Goal: Task Accomplishment & Management: Complete application form

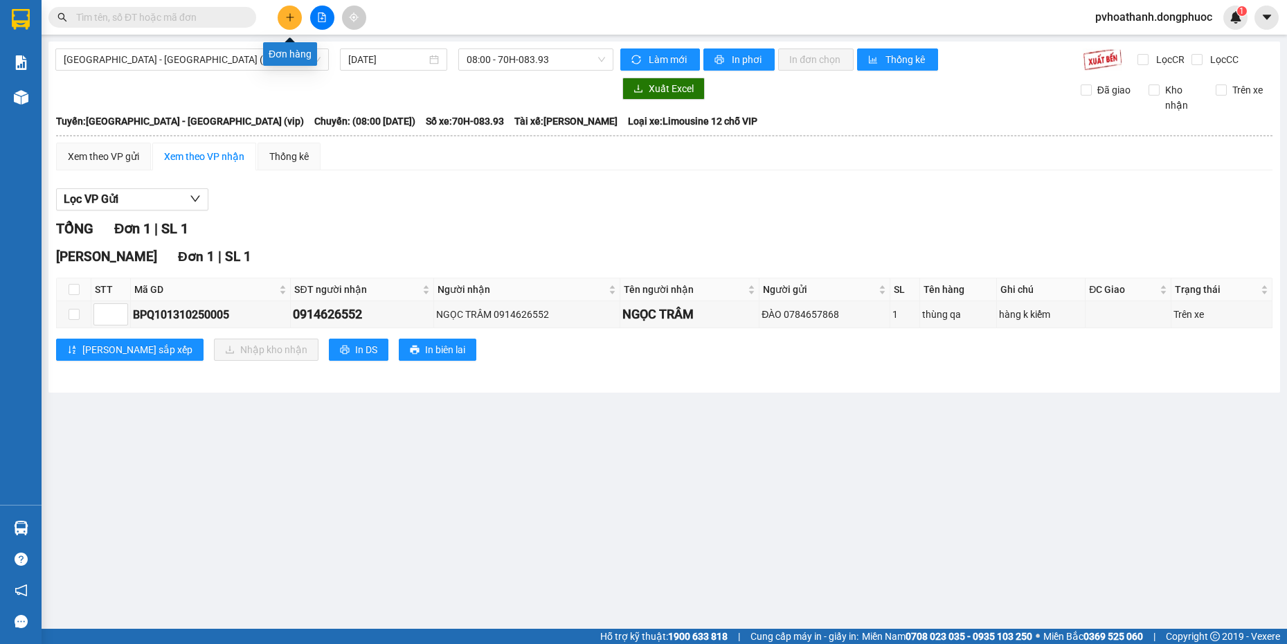
click at [299, 19] on button at bounding box center [290, 18] width 24 height 24
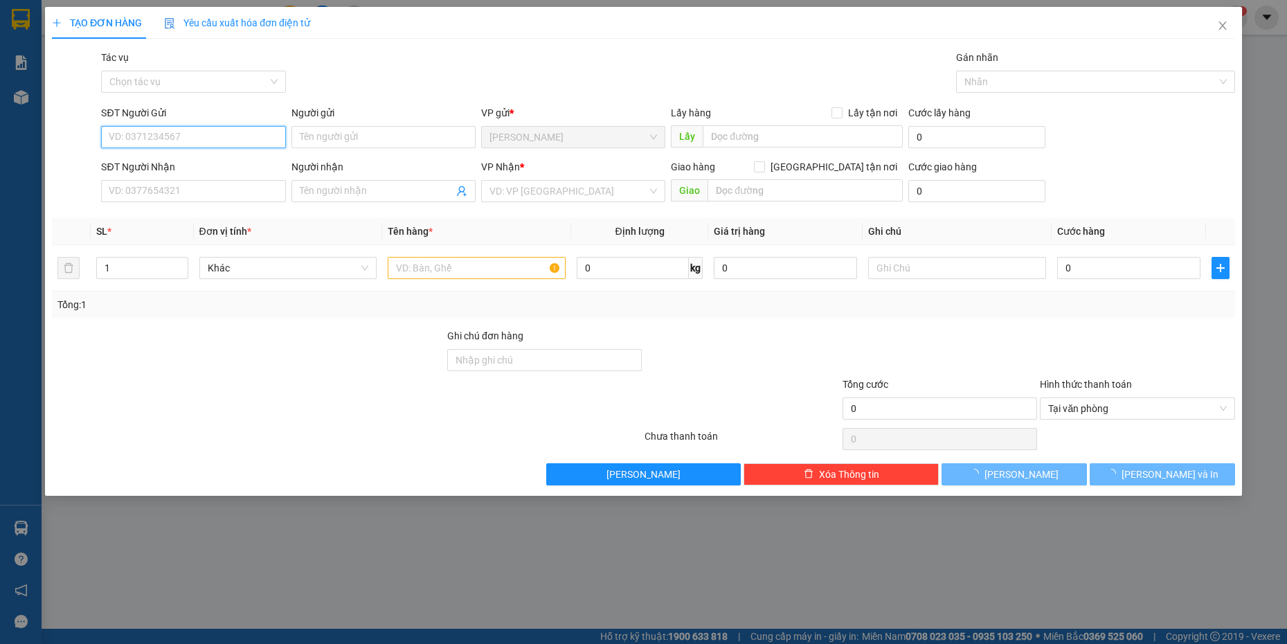
click at [267, 129] on input "SĐT Người Gửi" at bounding box center [193, 137] width 184 height 22
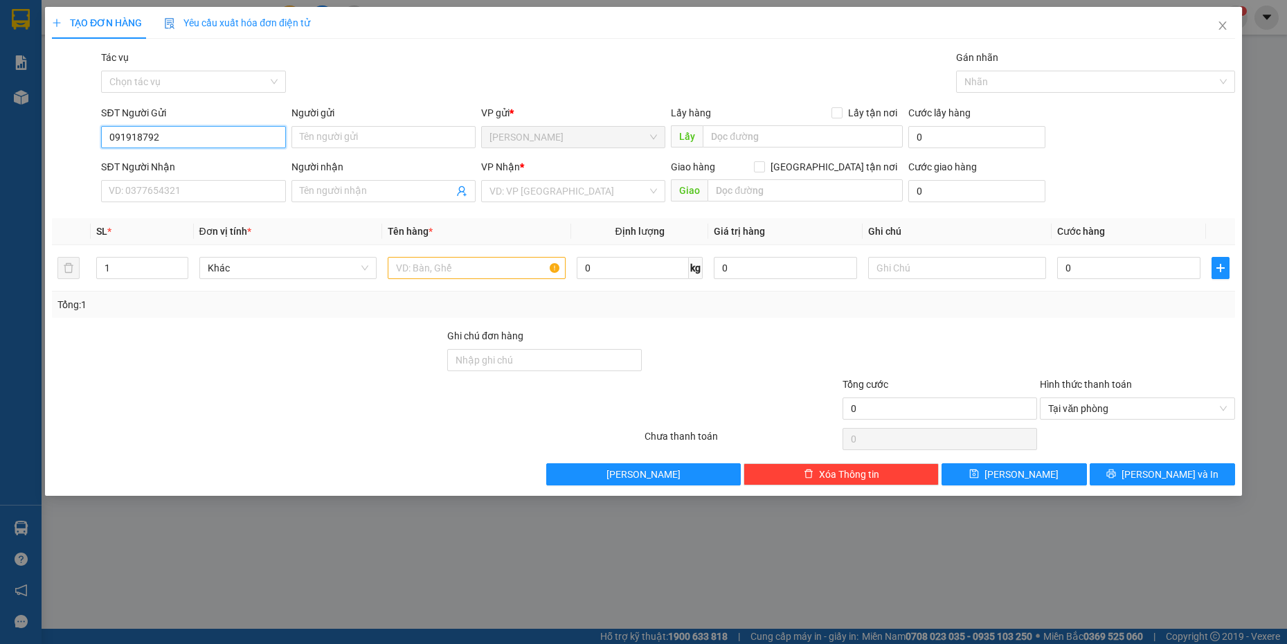
type input "0919187929"
click at [223, 167] on div "0919187929 - NHÂN" at bounding box center [193, 164] width 168 height 15
type input "NHÂN"
type input "0965330088"
type input "HÒA"
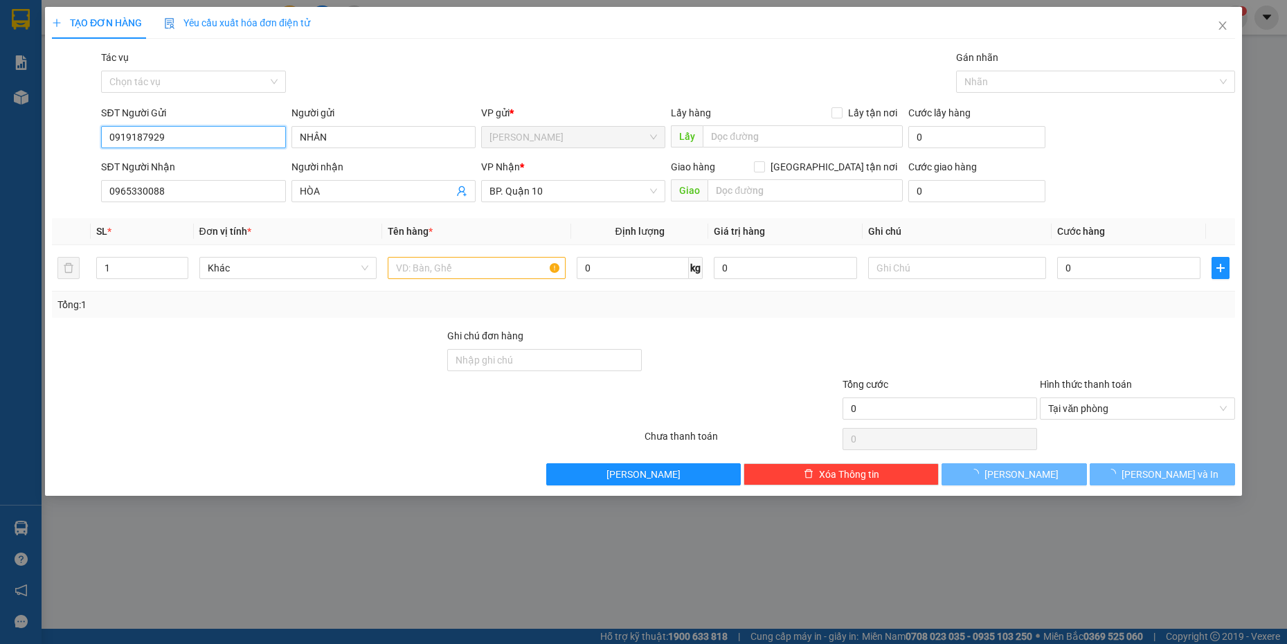
type input "30.000"
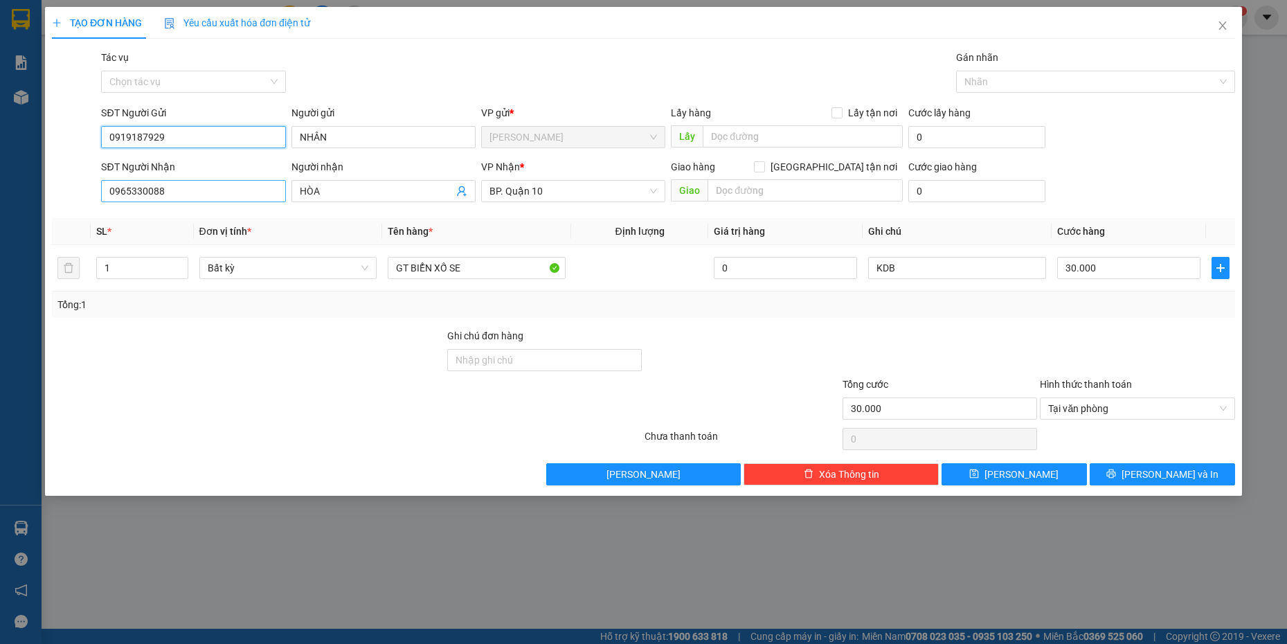
type input "0919187929"
click at [238, 188] on input "0965330088" at bounding box center [193, 191] width 184 height 22
type input "0372452852"
click at [232, 224] on div "0372452852 - HƯNG" at bounding box center [193, 218] width 168 height 15
type input "HƯNG"
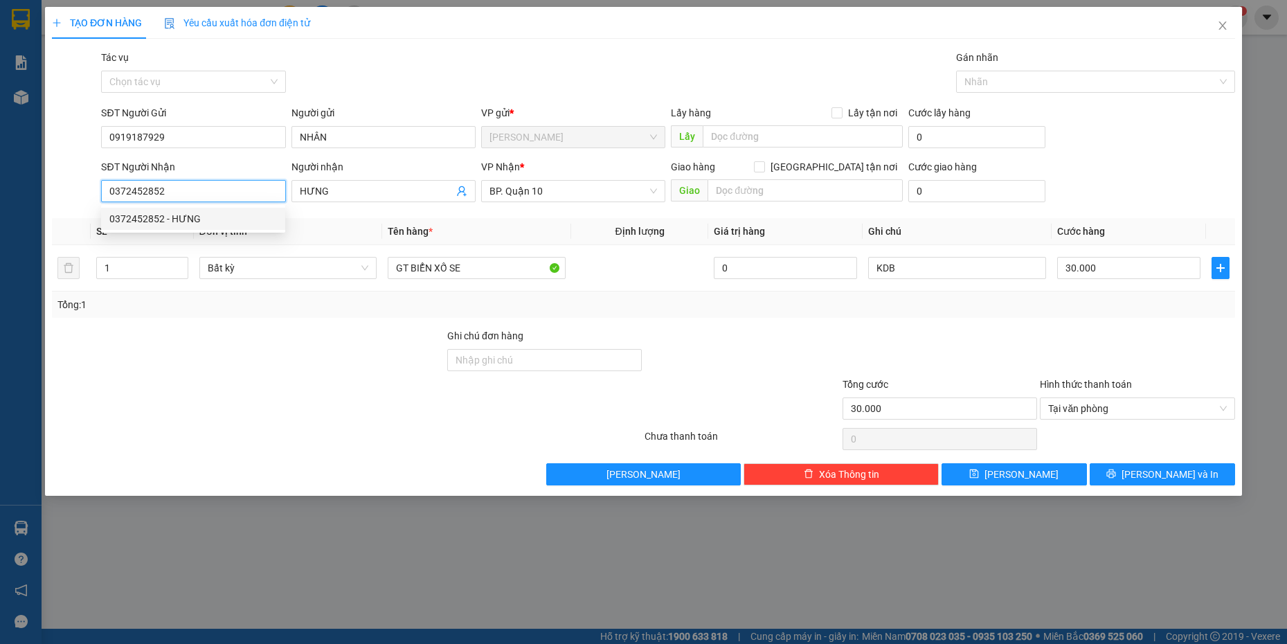
type input "20.000"
type input "0372452852"
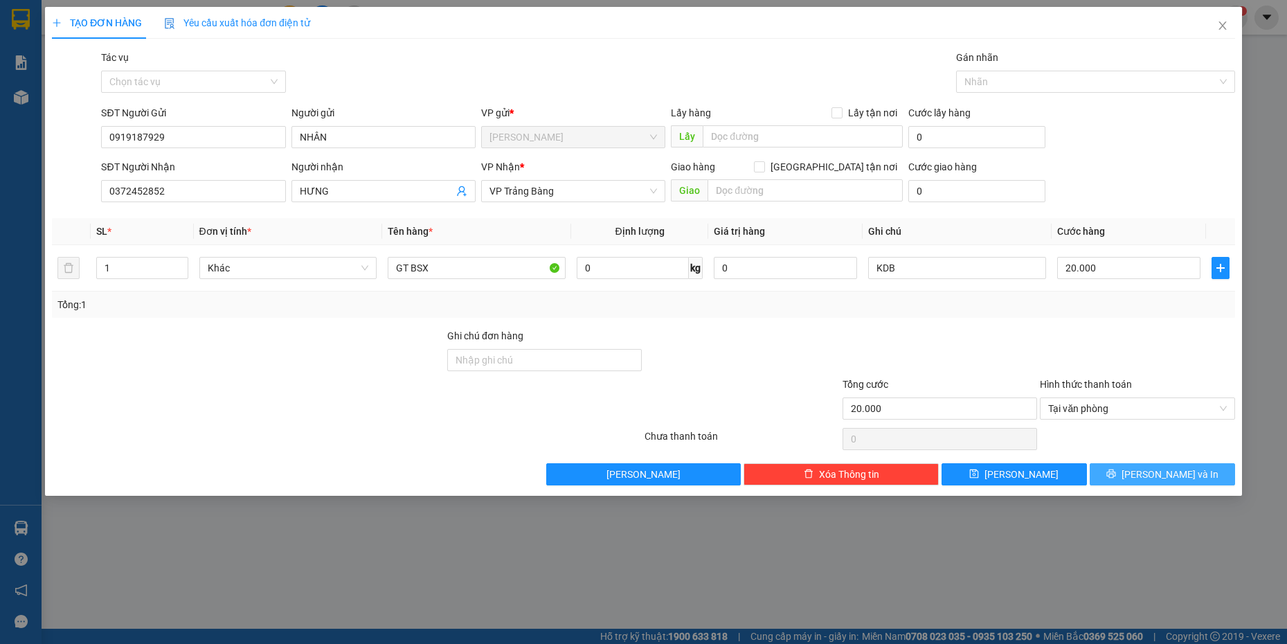
click at [1116, 478] on icon "printer" at bounding box center [1112, 474] width 10 height 10
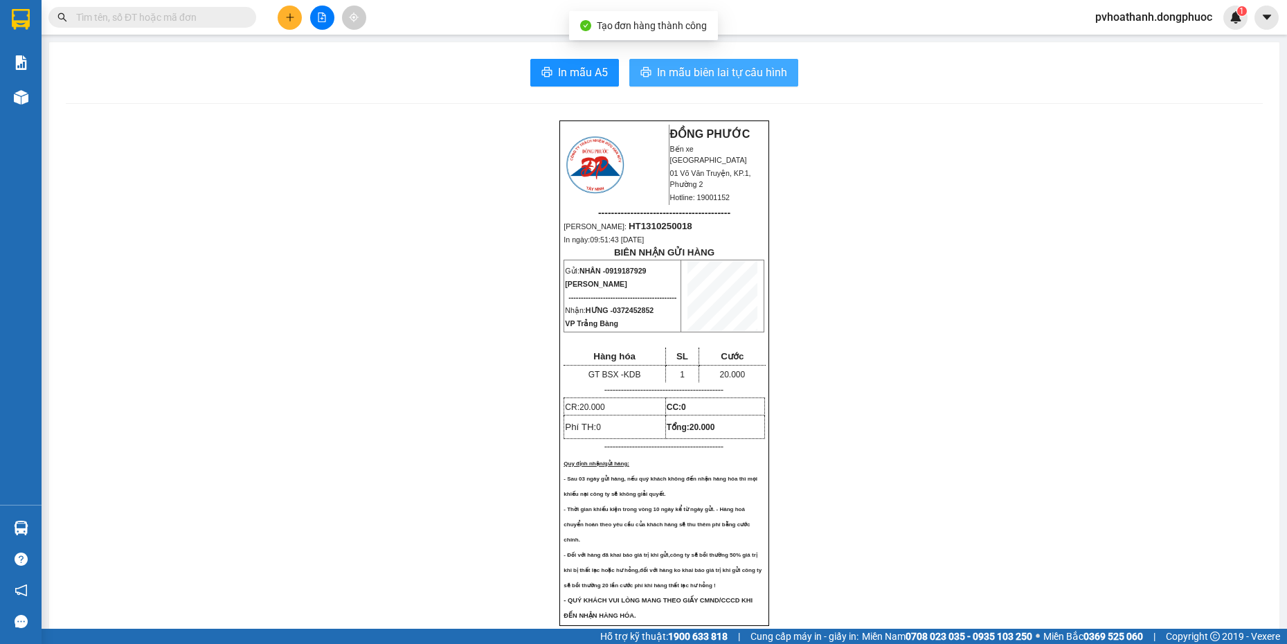
click at [712, 62] on button "In mẫu biên lai tự cấu hình" at bounding box center [713, 73] width 169 height 28
drag, startPoint x: 726, startPoint y: 74, endPoint x: 768, endPoint y: 110, distance: 55.0
click at [726, 74] on span "In mẫu biên lai tự cấu hình" at bounding box center [722, 72] width 130 height 17
